Goal: Information Seeking & Learning: Learn about a topic

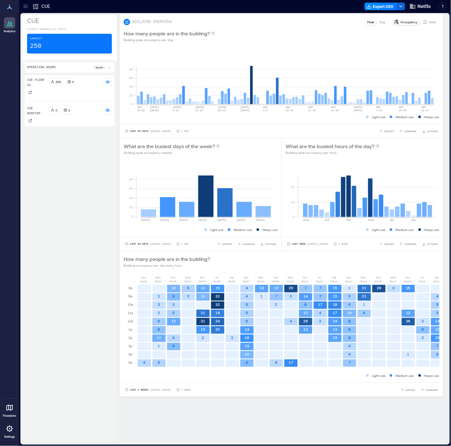
click at [34, 6] on icon at bounding box center [36, 6] width 6 height 6
click at [24, 4] on icon at bounding box center [25, 6] width 6 height 6
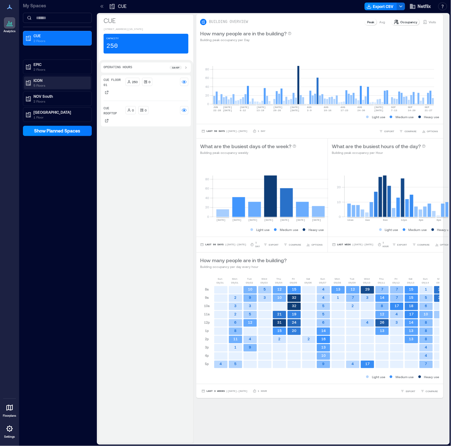
click at [39, 84] on p "5 Floors" at bounding box center [60, 85] width 54 height 5
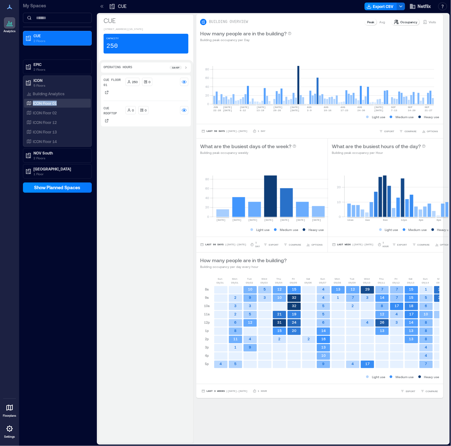
click at [67, 101] on div "ICON Floor 01" at bounding box center [56, 103] width 62 height 6
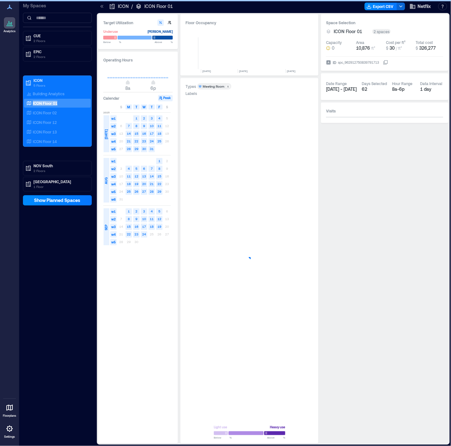
scroll to position [0, 2523]
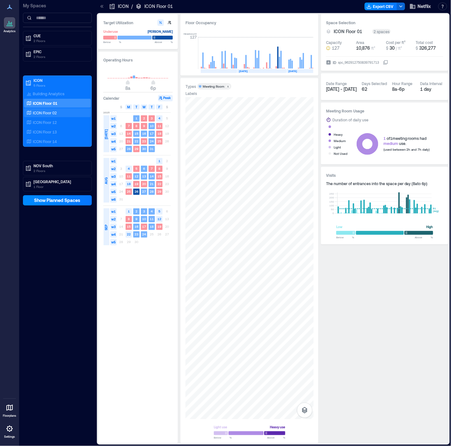
click at [65, 113] on div "ICON Floor 02" at bounding box center [56, 113] width 62 height 6
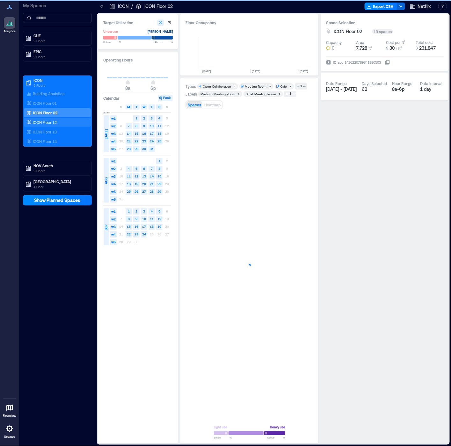
scroll to position [0, 207]
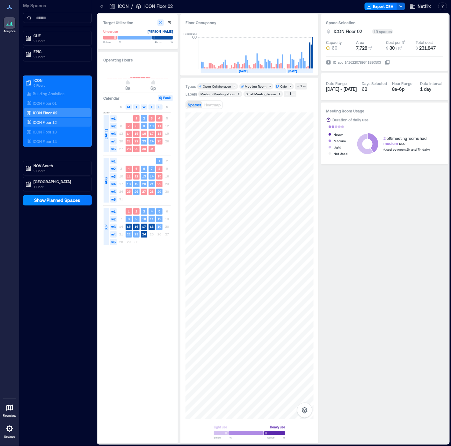
click at [69, 121] on div "ICON Floor 12" at bounding box center [56, 122] width 62 height 6
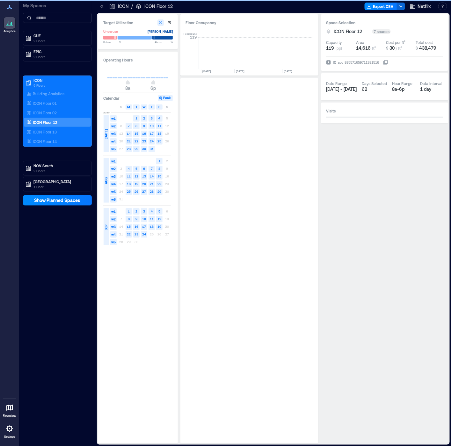
scroll to position [0, 2520]
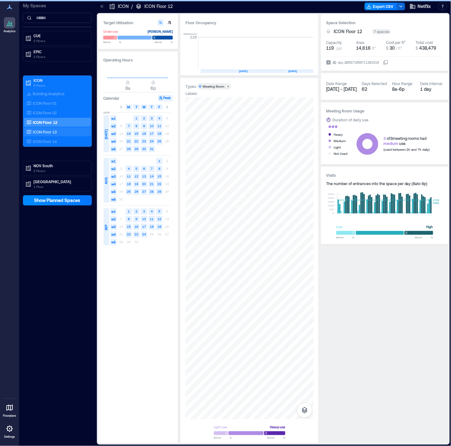
click at [68, 132] on div "ICON Floor 13" at bounding box center [56, 132] width 62 height 6
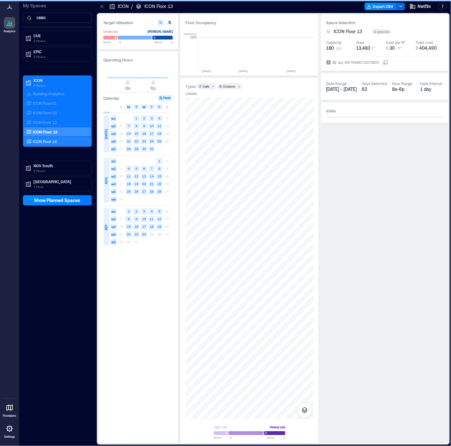
scroll to position [0, 2523]
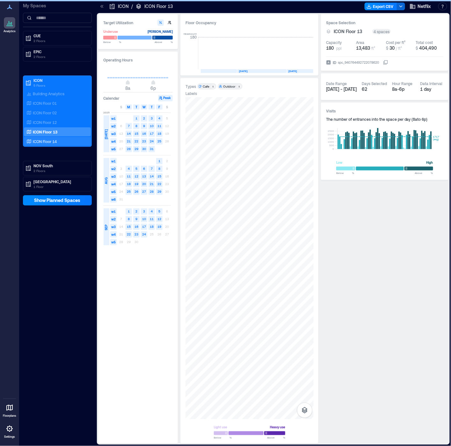
click at [57, 139] on div "ICON Floor 14" at bounding box center [56, 141] width 62 height 6
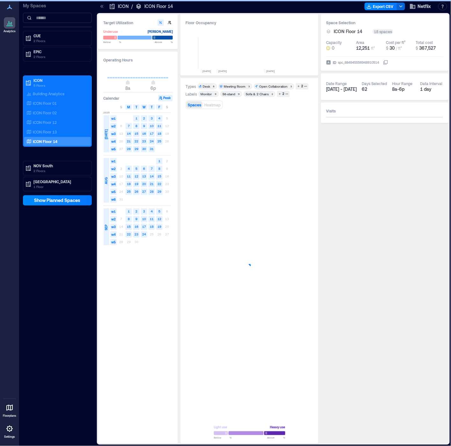
scroll to position [0, 2405]
click at [233, 250] on div at bounding box center [250, 266] width 128 height 307
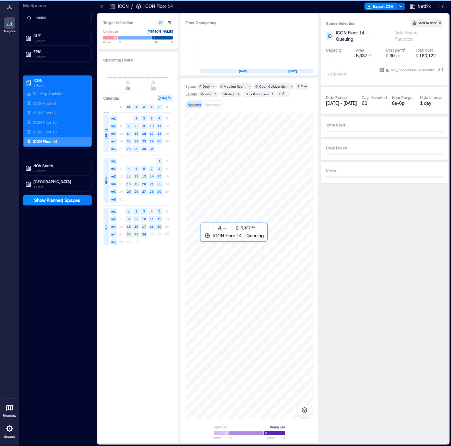
click at [220, 250] on div at bounding box center [250, 266] width 128 height 307
click at [221, 253] on div at bounding box center [250, 266] width 128 height 307
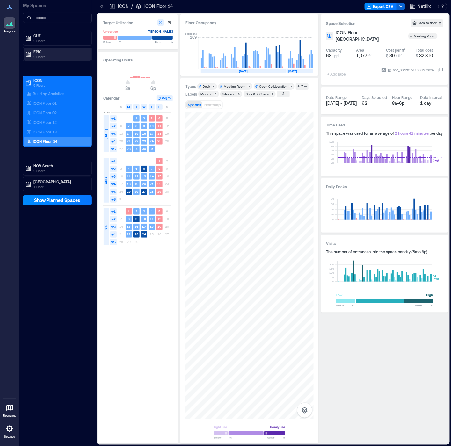
click at [58, 53] on p "EPIC" at bounding box center [60, 51] width 54 height 5
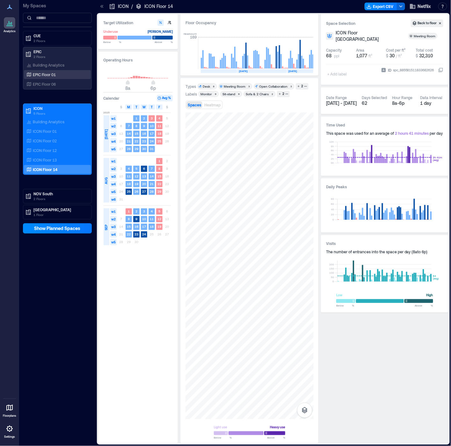
click at [62, 77] on div "EPIC Floor 01" at bounding box center [56, 74] width 62 height 6
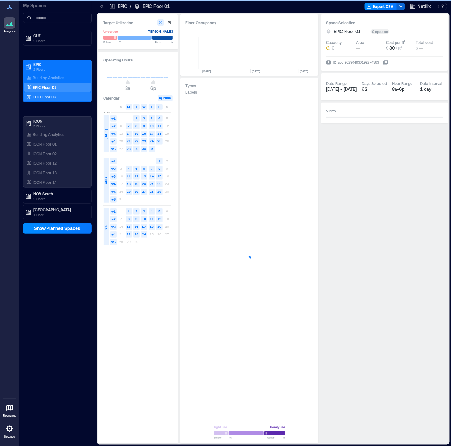
scroll to position [0, 1129]
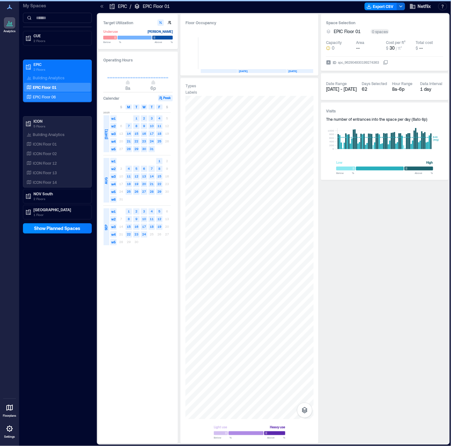
click at [60, 98] on div "EPIC Floor 06" at bounding box center [56, 97] width 62 height 6
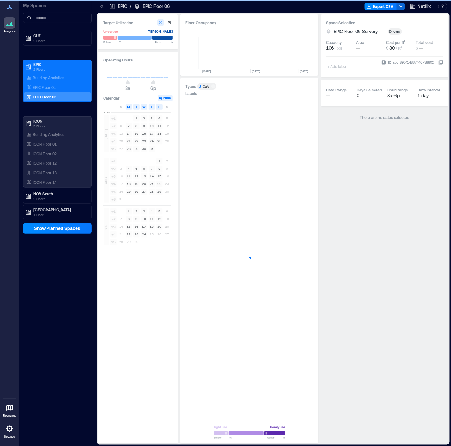
scroll to position [0, 1142]
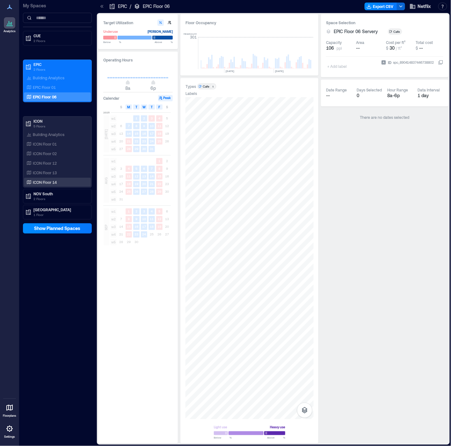
click at [58, 184] on div "ICON Floor 14" at bounding box center [56, 182] width 62 height 6
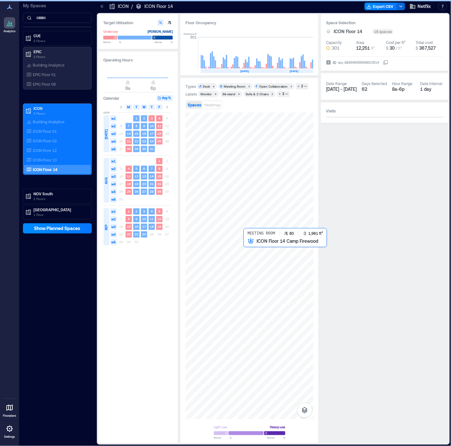
scroll to position [0, 2405]
